Goal: Task Accomplishment & Management: Manage account settings

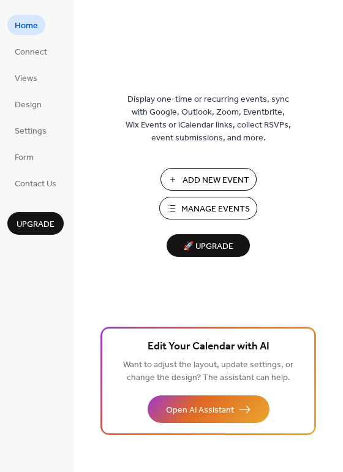
click at [193, 215] on span "Manage Events" at bounding box center [215, 209] width 69 height 13
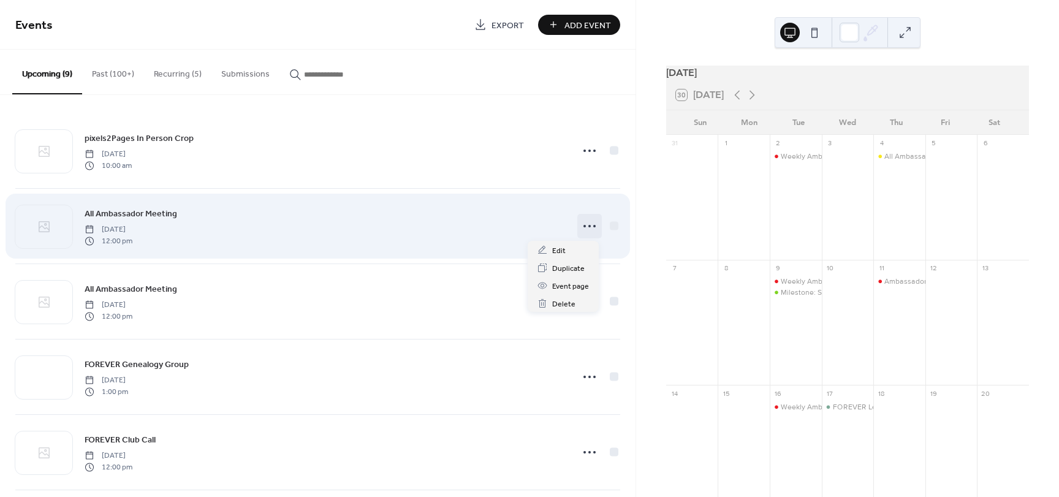
click at [593, 226] on circle at bounding box center [594, 226] width 2 height 2
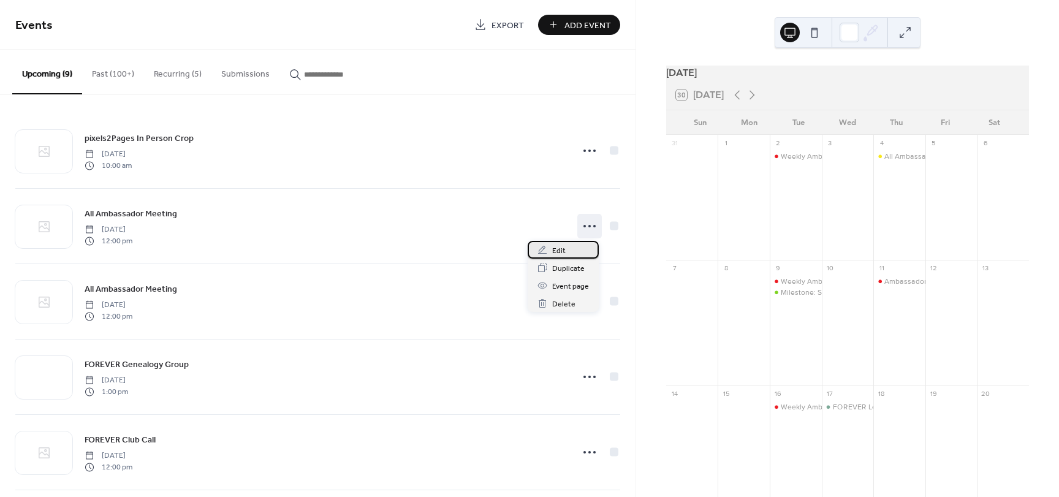
click at [576, 250] on div "Edit" at bounding box center [563, 250] width 71 height 18
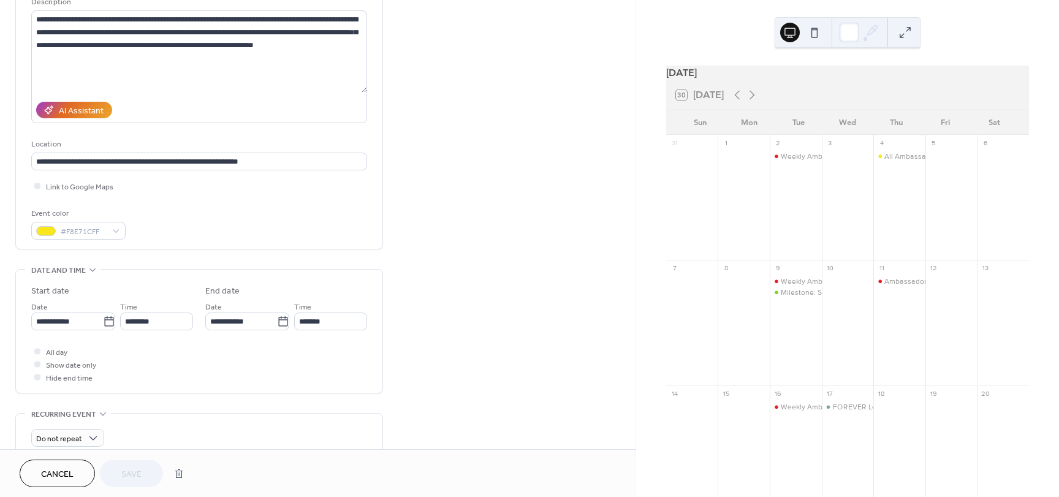
scroll to position [131, 0]
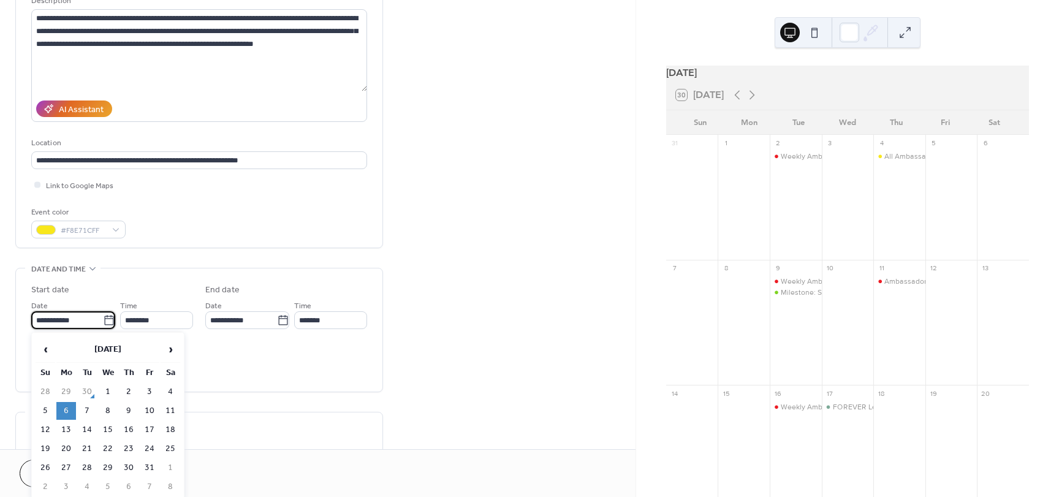
click at [87, 325] on input "**********" at bounding box center [67, 320] width 72 height 18
click at [146, 385] on td "3" at bounding box center [150, 392] width 20 height 18
type input "**********"
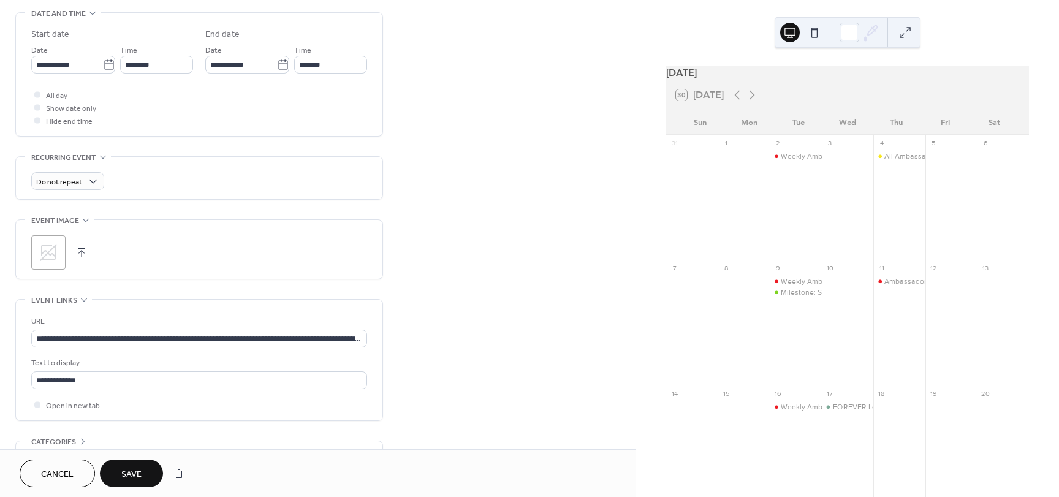
scroll to position [464, 0]
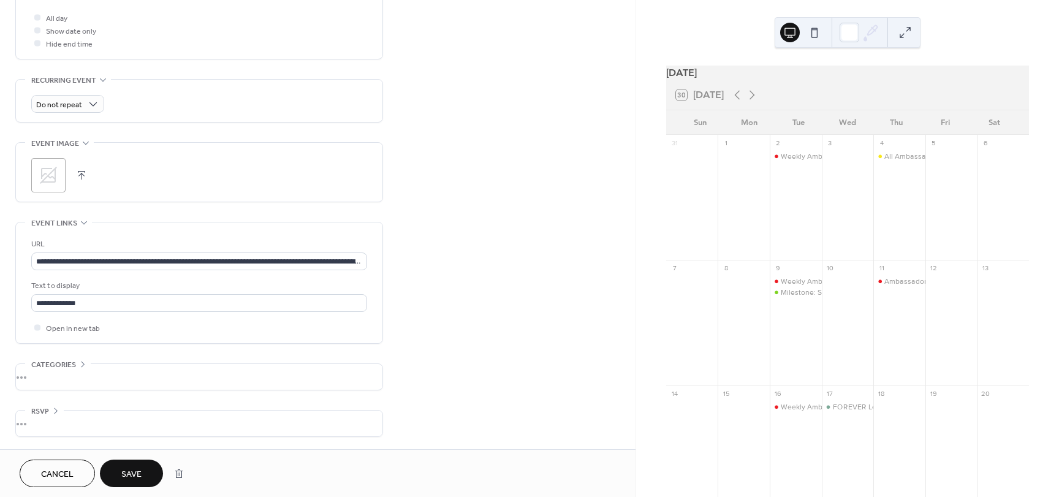
click at [140, 472] on span "Save" at bounding box center [131, 474] width 20 height 13
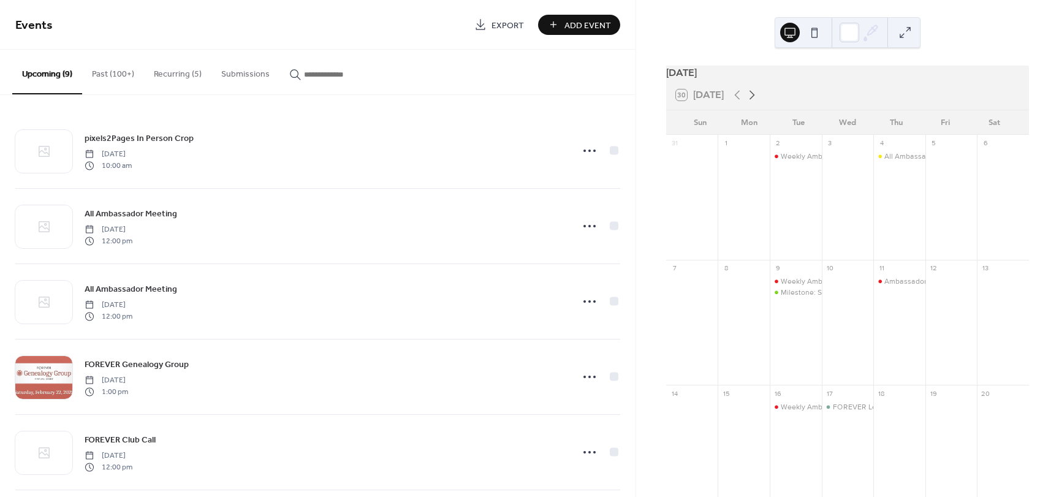
click at [754, 102] on icon at bounding box center [752, 95] width 15 height 15
click at [755, 102] on icon at bounding box center [752, 95] width 15 height 15
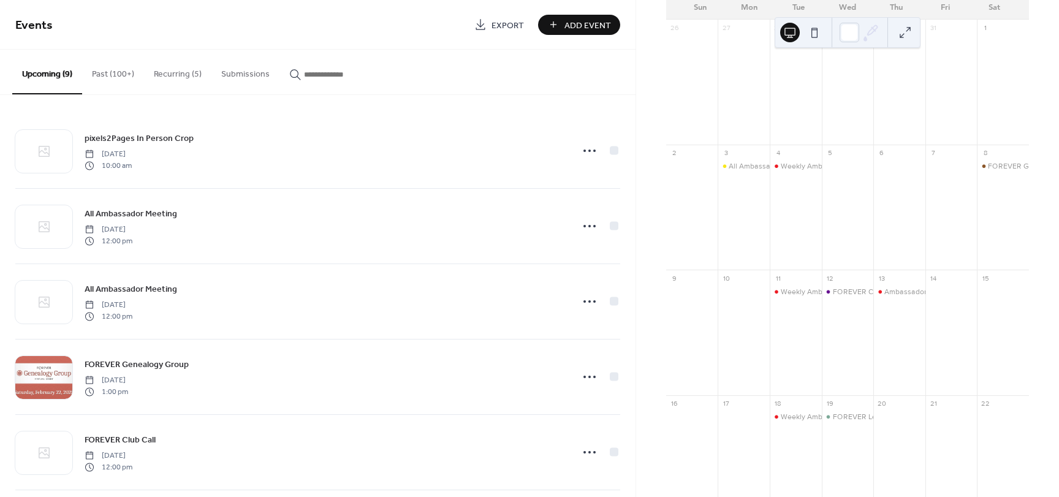
scroll to position [116, 0]
